Goal: Find contact information: Find contact information

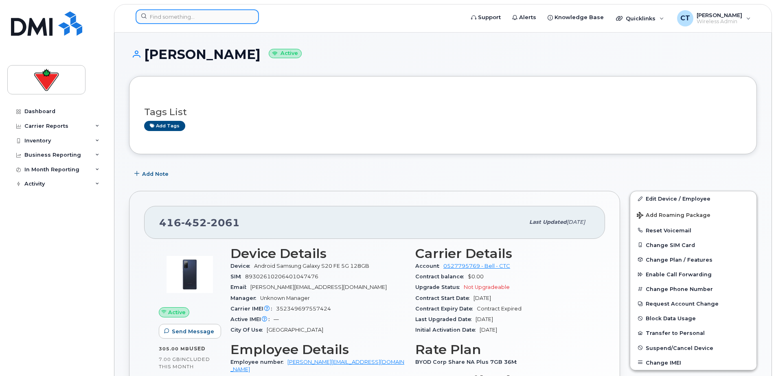
click at [207, 19] on input at bounding box center [197, 16] width 123 height 15
paste input "Dina.Soryal"
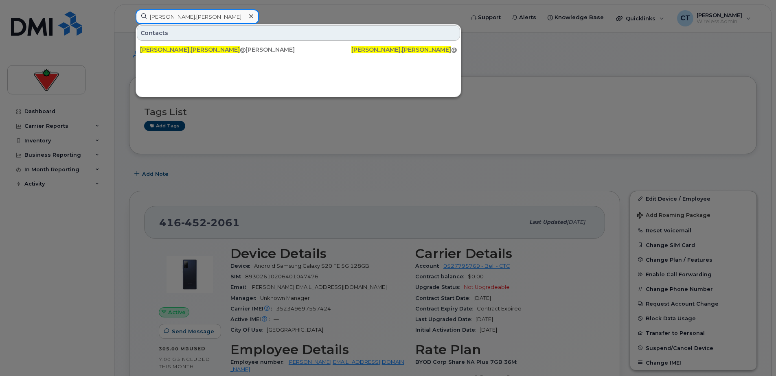
click at [164, 13] on input "Dina.Soryal" at bounding box center [197, 16] width 123 height 15
type input "Dina Soryal"
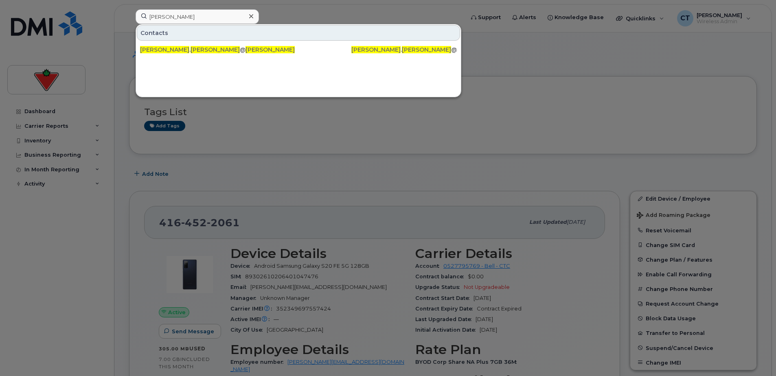
click at [250, 16] on icon at bounding box center [251, 16] width 4 height 4
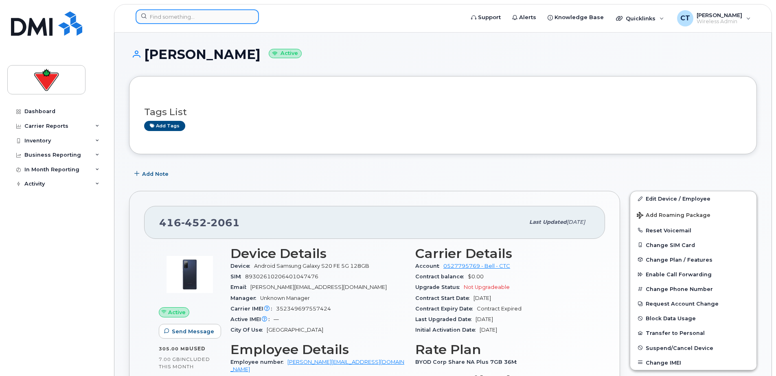
click at [219, 12] on input at bounding box center [197, 16] width 123 height 15
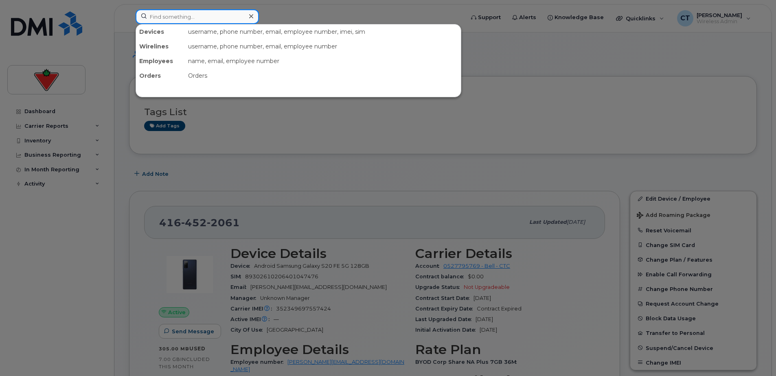
paste input "Christine.Priestley"
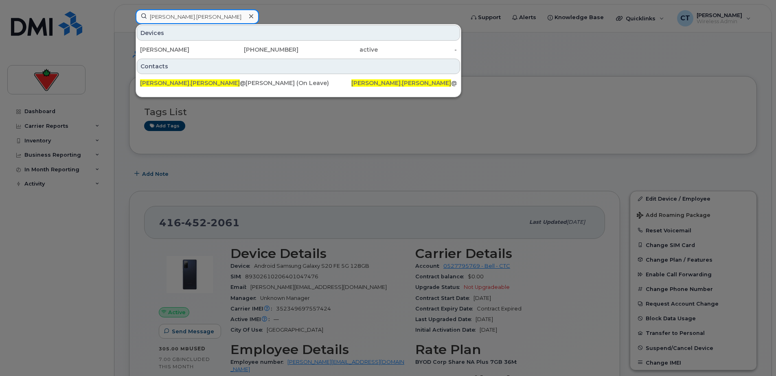
click at [176, 16] on input "Christine.Priestley" at bounding box center [197, 16] width 123 height 15
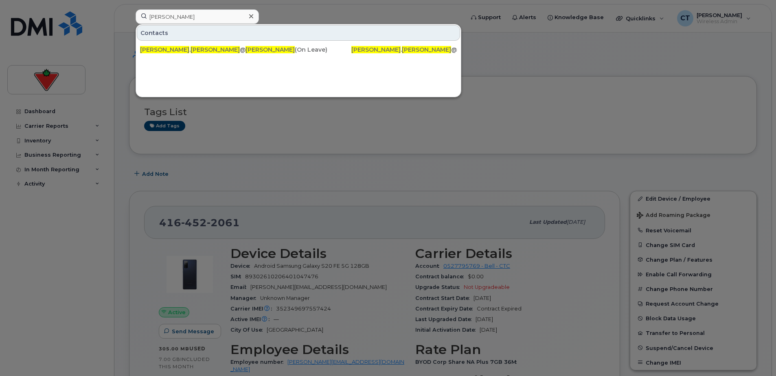
click at [511, 148] on div at bounding box center [388, 188] width 776 height 376
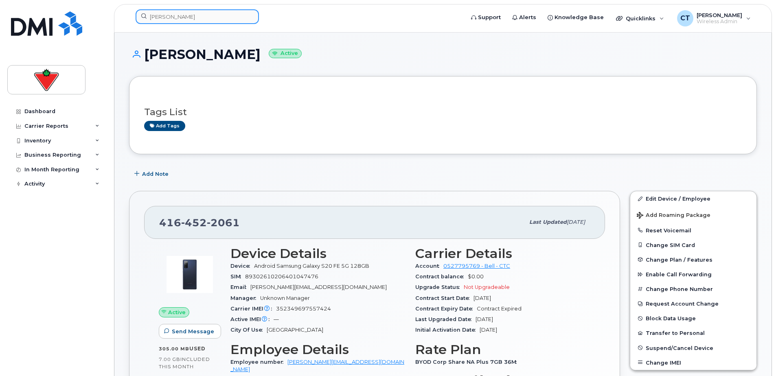
click at [190, 14] on input "[PERSON_NAME]" at bounding box center [197, 16] width 123 height 15
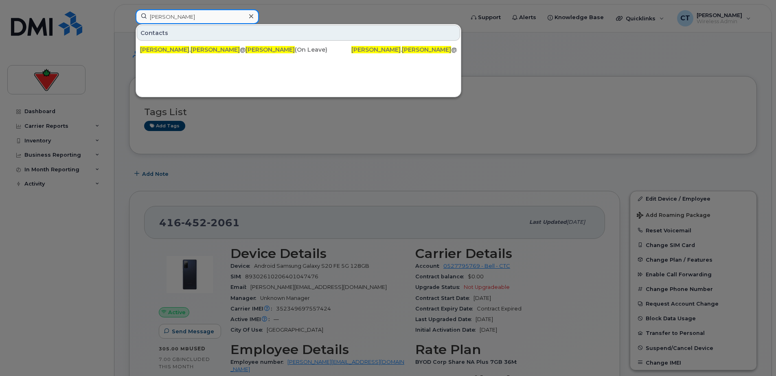
drag, startPoint x: 210, startPoint y: 20, endPoint x: 112, endPoint y: 21, distance: 98.1
click at [129, 18] on div "Christine Priestley Contacts christine . priestley @cantire.com Christine Pries…" at bounding box center [297, 18] width 336 height 18
paste input "Karishma.Karna"
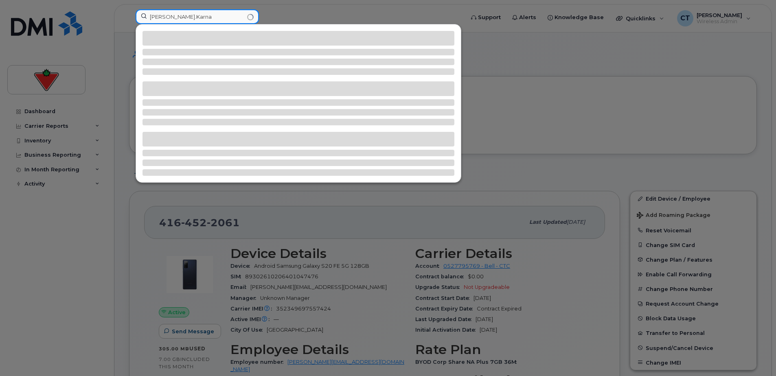
click at [177, 20] on input "Karishma.Karna" at bounding box center [197, 16] width 123 height 15
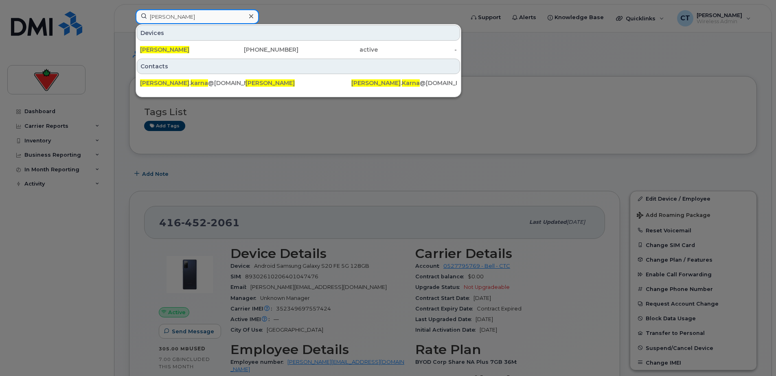
type input "[PERSON_NAME]"
click at [230, 54] on div "416-571-0378" at bounding box center [258, 49] width 79 height 15
